Goal: Information Seeking & Learning: Learn about a topic

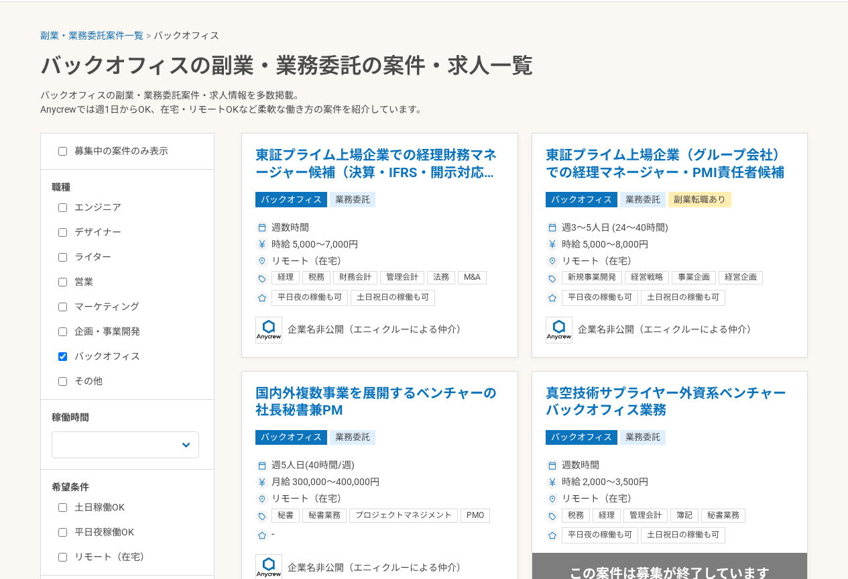
scroll to position [268, 0]
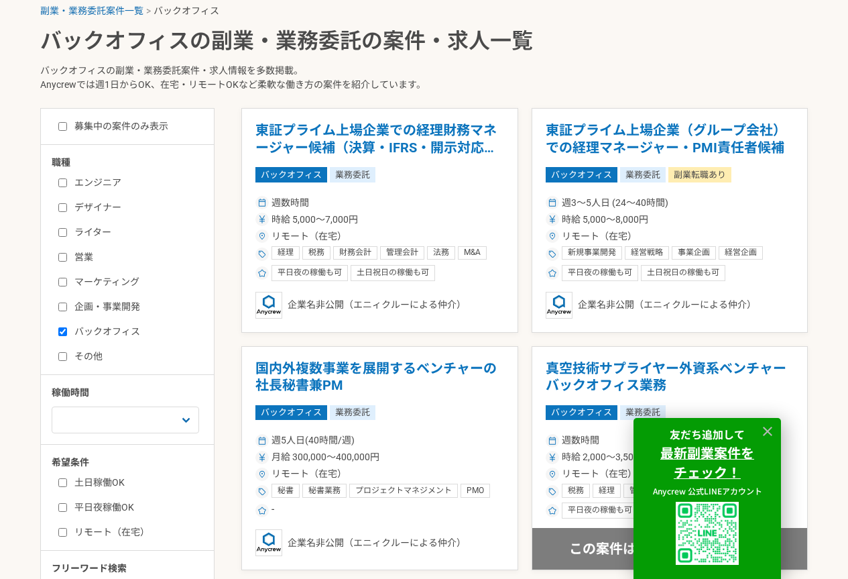
click at [60, 536] on input "リモート（在宅）" at bounding box center [62, 532] width 9 height 9
checkbox input "true"
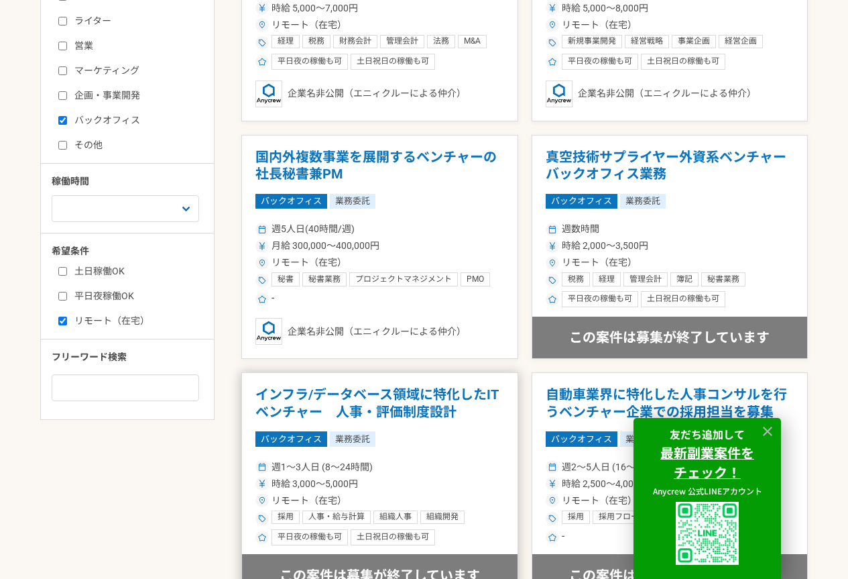
scroll to position [536, 0]
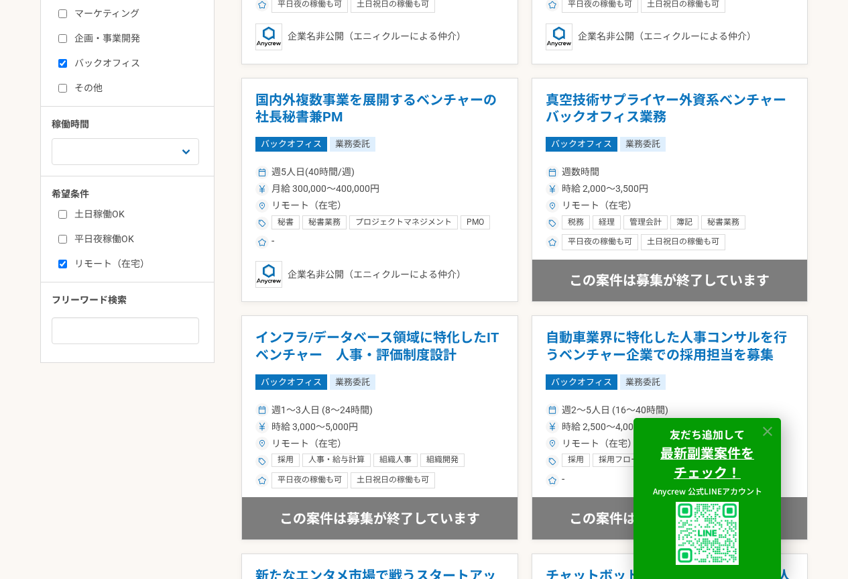
click at [774, 430] on icon at bounding box center [767, 431] width 15 height 15
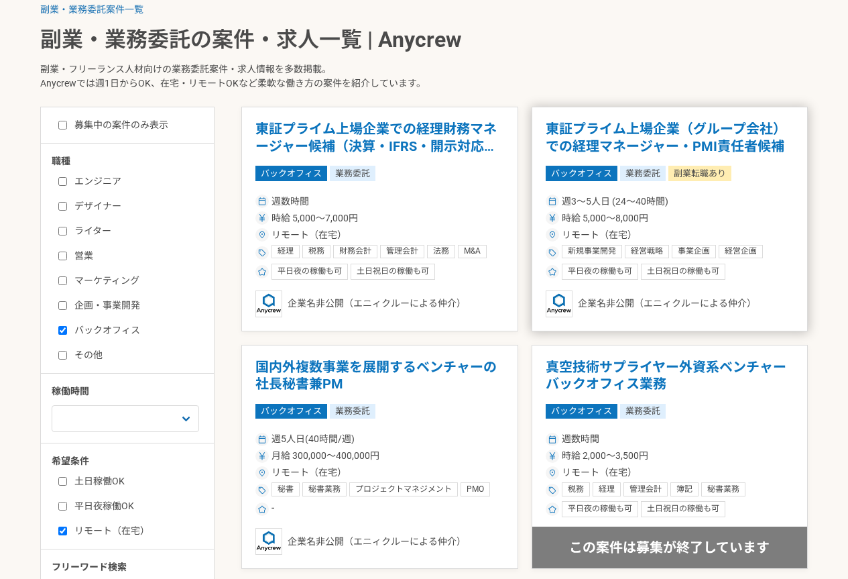
scroll to position [268, 0]
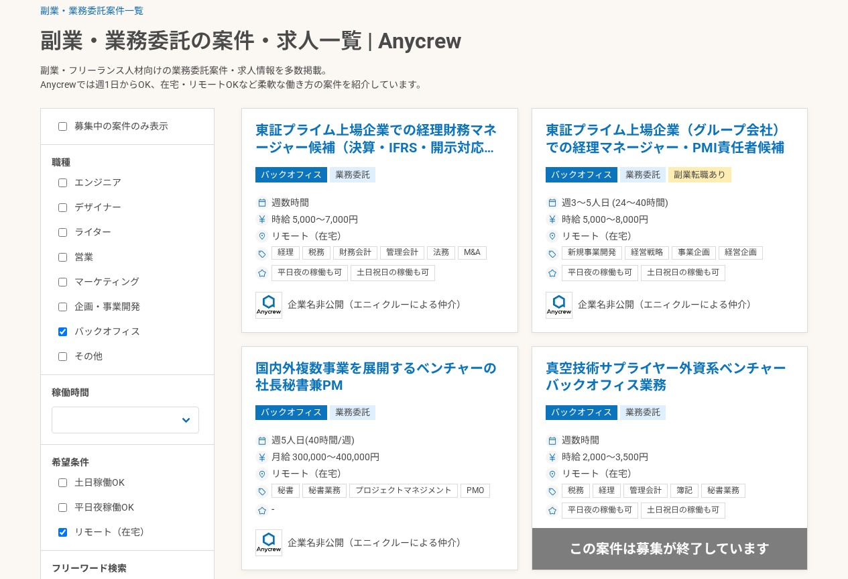
click at [60, 283] on input "マーケティング" at bounding box center [62, 282] width 9 height 9
checkbox input "true"
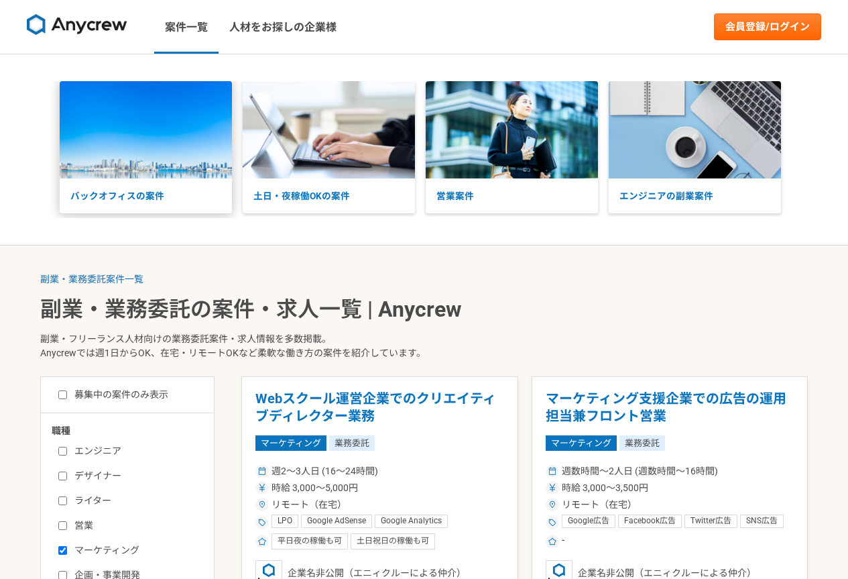
click at [129, 195] on p "バックオフィスの案件" at bounding box center [146, 195] width 172 height 35
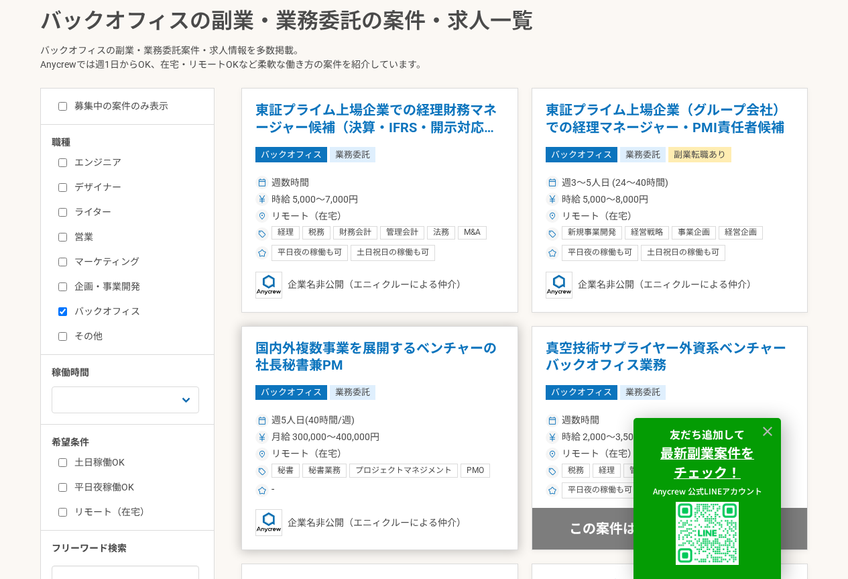
scroll to position [268, 0]
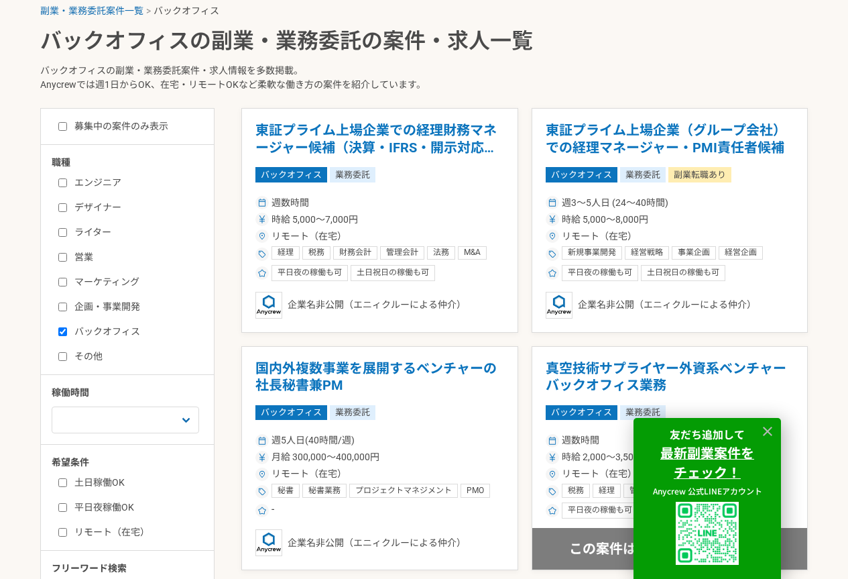
click at [63, 331] on input "バックオフィス" at bounding box center [62, 331] width 9 height 9
checkbox input "false"
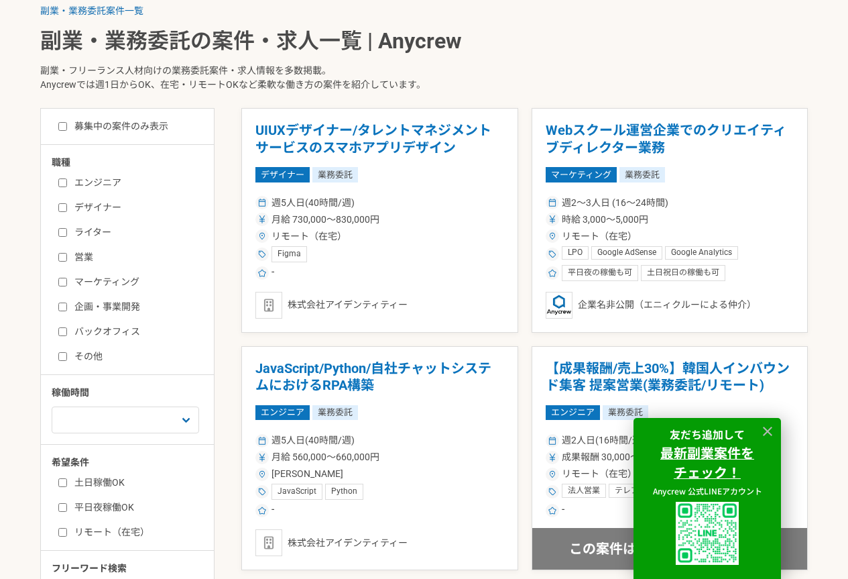
click at [58, 125] on input "募集中の案件のみ表示" at bounding box center [62, 126] width 9 height 9
checkbox input "true"
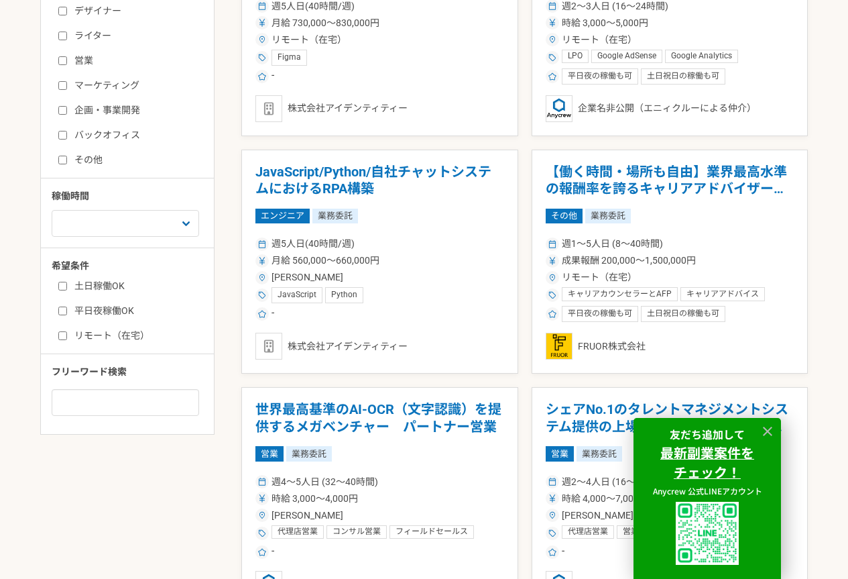
scroll to position [469, 0]
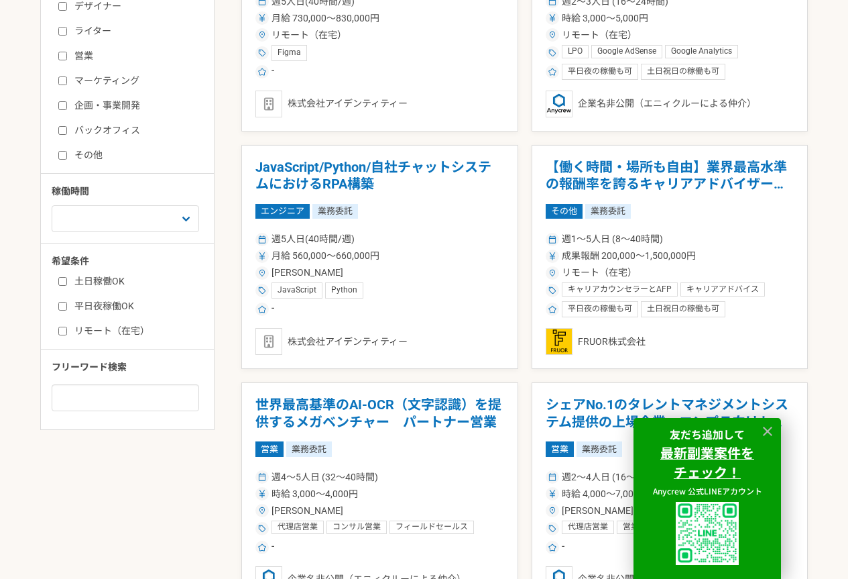
click at [82, 325] on label "リモート（在宅）" at bounding box center [135, 331] width 154 height 14
click at [67, 327] on input "リモート（在宅）" at bounding box center [62, 331] width 9 height 9
checkbox input "true"
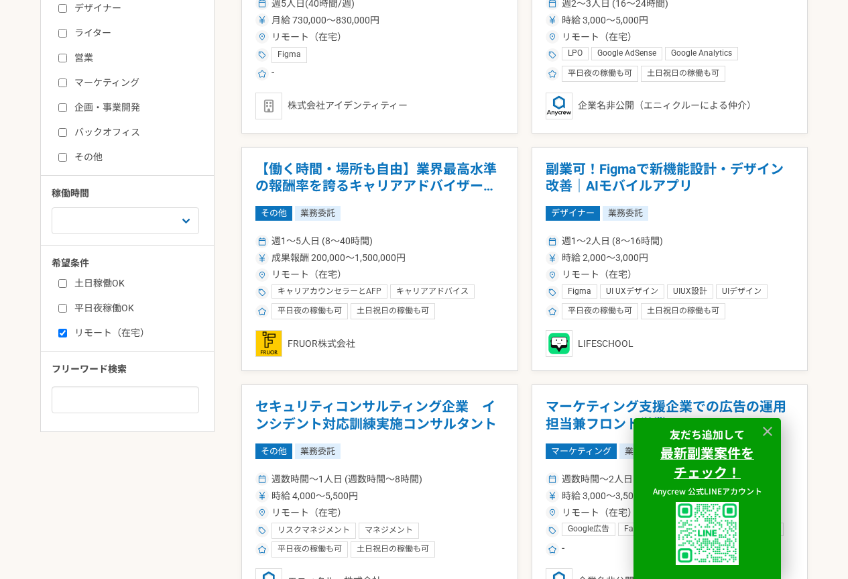
scroll to position [469, 0]
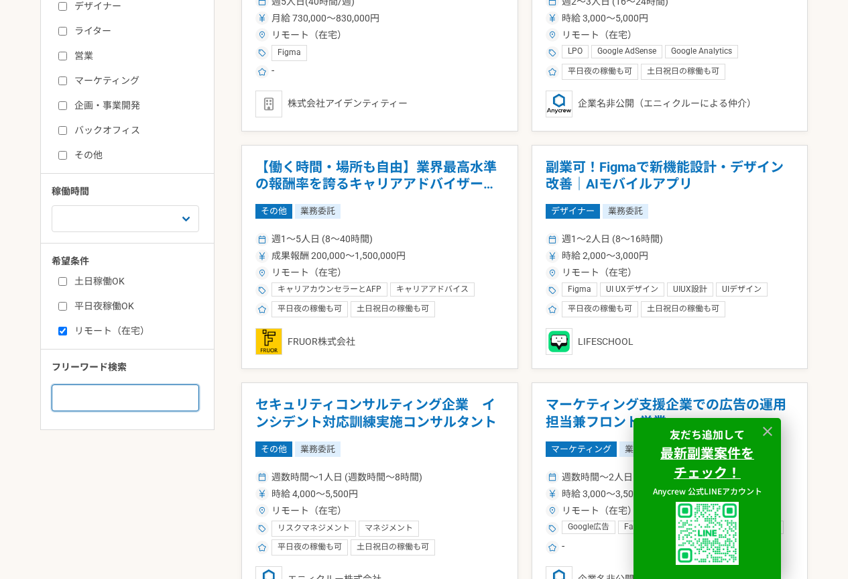
click at [111, 400] on input at bounding box center [126, 397] width 148 height 27
type input "ｂ"
type input "ベトナム"
